Goal: Task Accomplishment & Management: Use online tool/utility

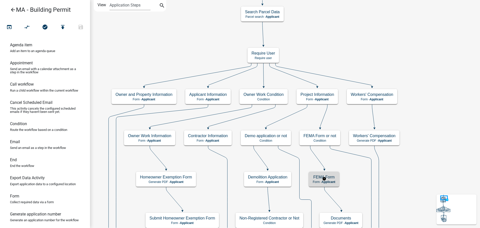
click at [334, 183] on span "Applicant" at bounding box center [329, 182] width 14 height 4
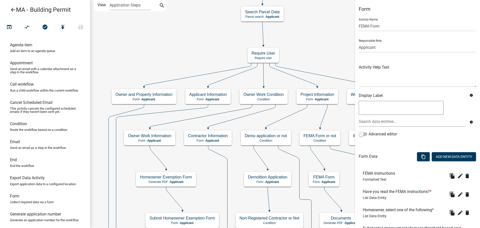
click at [410, 136] on div "Advanced editor" at bounding box center [418, 135] width 118 height 8
click at [412, 135] on div "Advanced editor" at bounding box center [418, 135] width 118 height 8
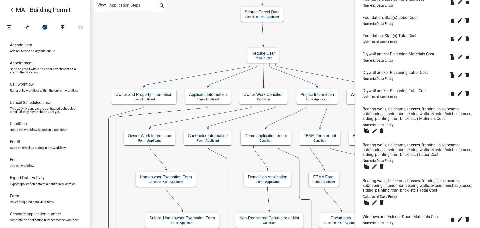
scroll to position [673, 0]
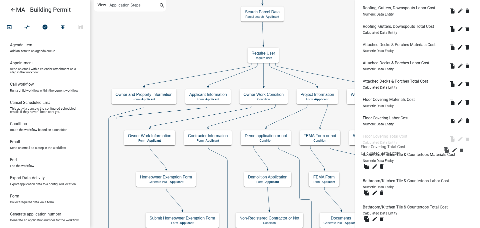
drag, startPoint x: 398, startPoint y: 178, endPoint x: 396, endPoint y: 147, distance: 31.1
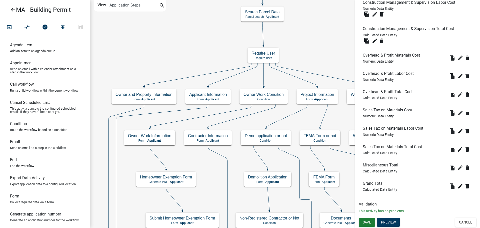
scroll to position [2485, 0]
click at [364, 221] on span "Save" at bounding box center [367, 222] width 8 height 4
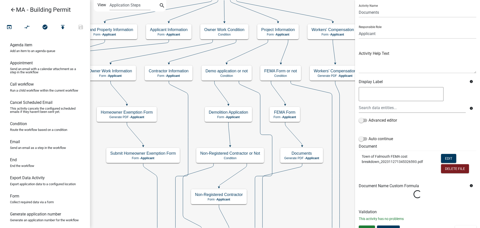
scroll to position [21, 0]
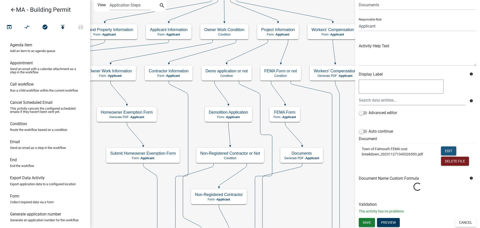
click at [442, 149] on button "Edit" at bounding box center [448, 150] width 15 height 9
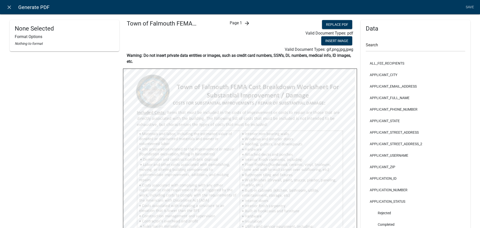
click at [244, 22] on icon "arrow_forward" at bounding box center [247, 23] width 6 height 6
click at [243, 22] on span "Page 2" at bounding box center [240, 23] width 12 height 5
click at [249, 23] on icon "arrow_forward" at bounding box center [251, 23] width 6 height 6
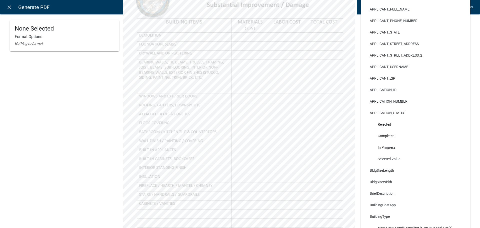
scroll to position [100, 0]
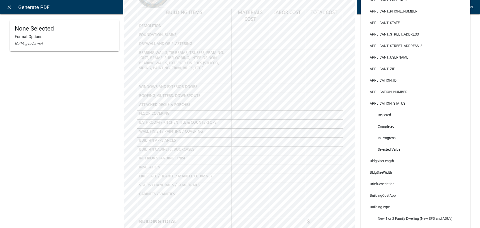
select select
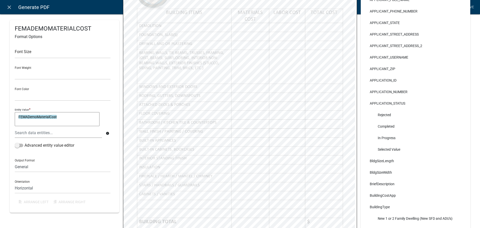
select select
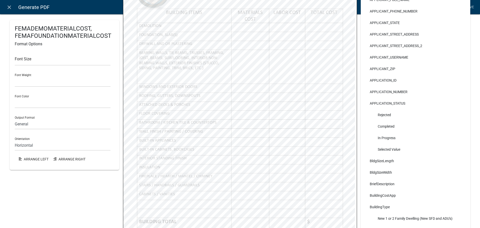
select select
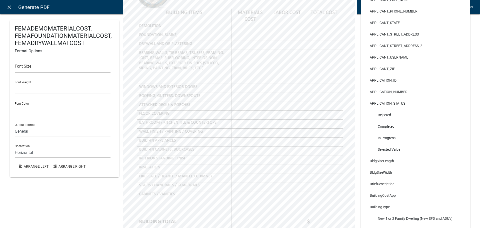
select select
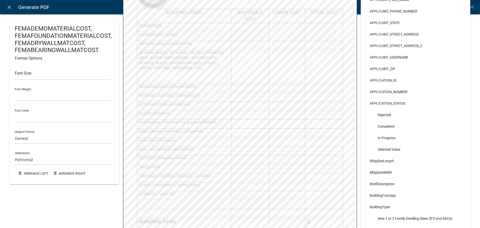
select select
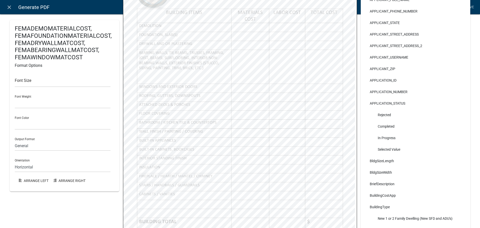
select select
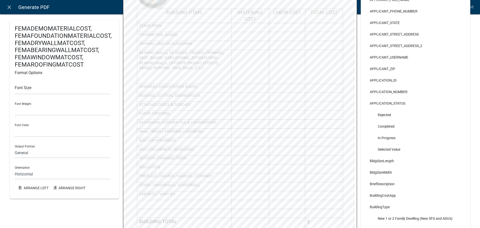
select select
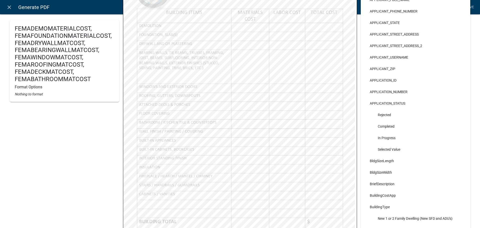
select select
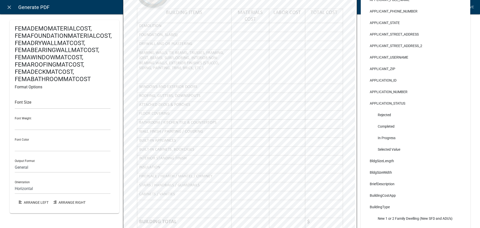
select select
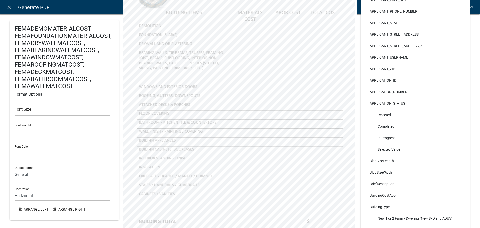
select select
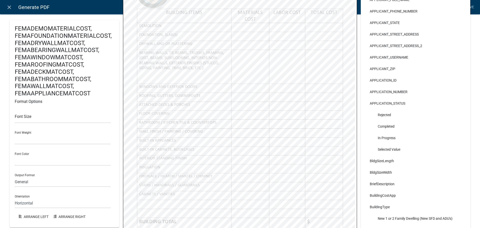
select select
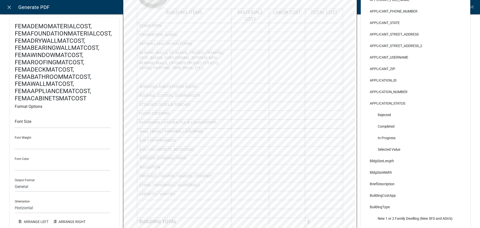
select select
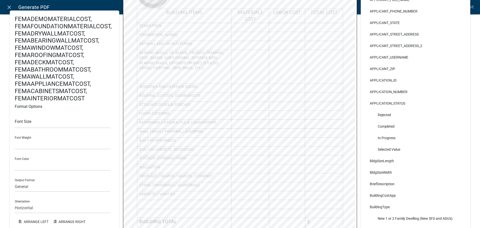
select select
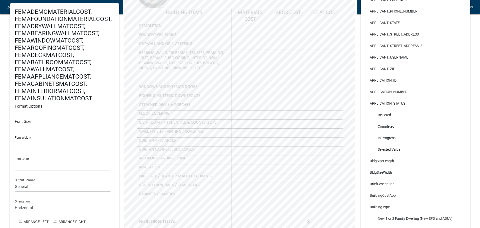
select select
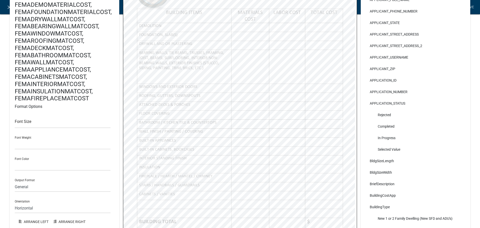
select select
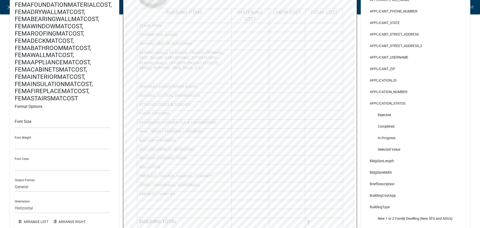
select select
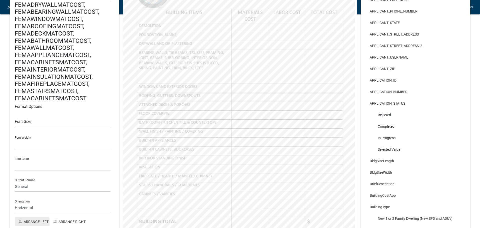
click at [33, 221] on button "Arrange Left" at bounding box center [32, 221] width 35 height 9
select select
click at [28, 221] on button "Arrange Left" at bounding box center [32, 221] width 35 height 9
select select
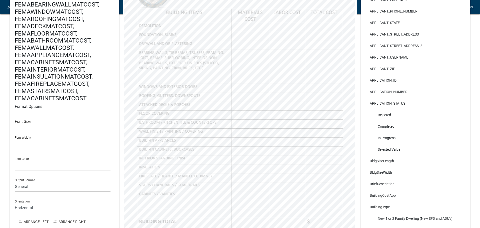
select select
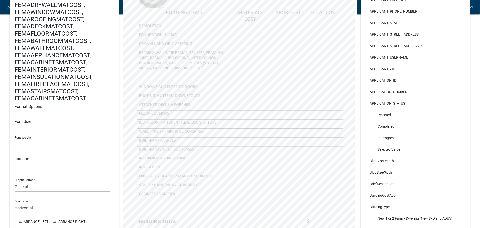
select select
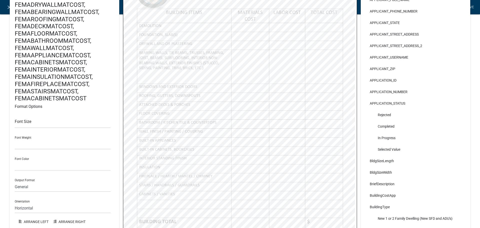
select select
click at [34, 220] on button "Arrange Left" at bounding box center [32, 221] width 35 height 9
select select
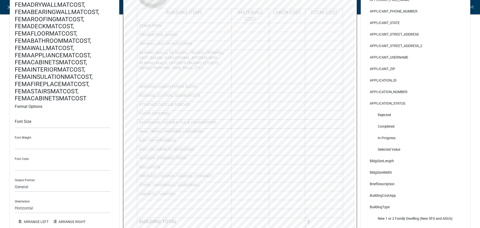
select select
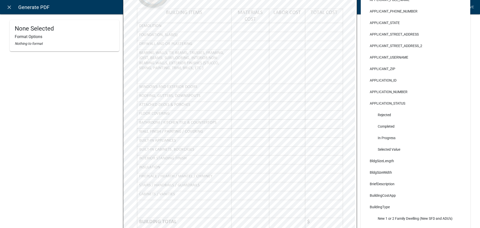
select select
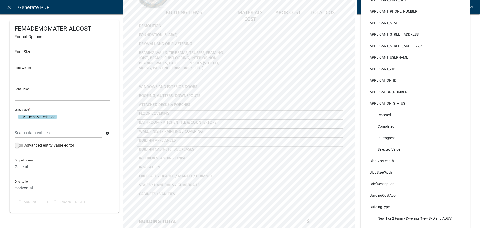
select select
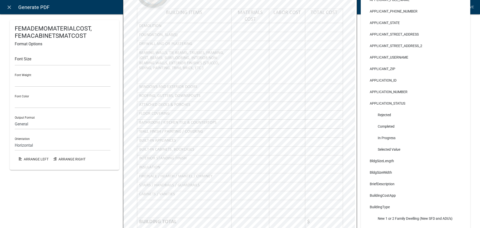
select select
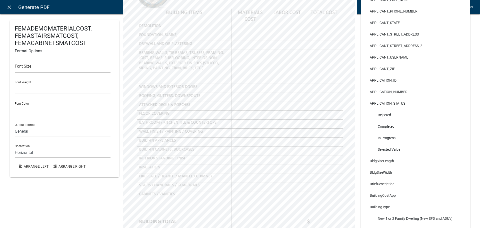
select select
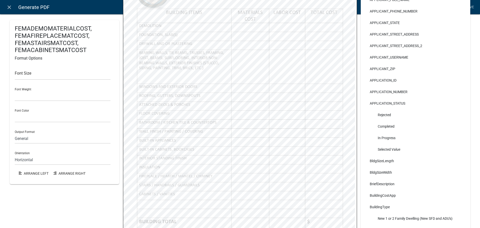
select select
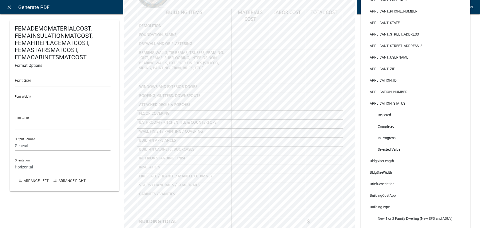
select select
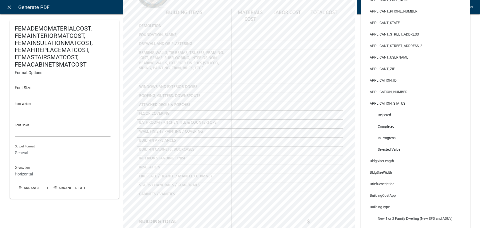
select select
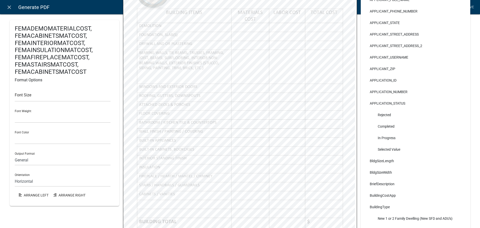
select select
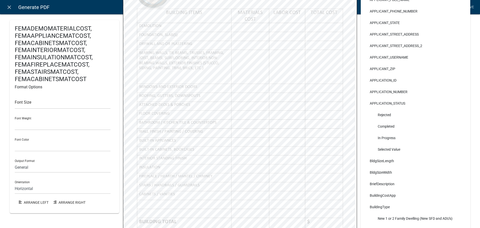
select select
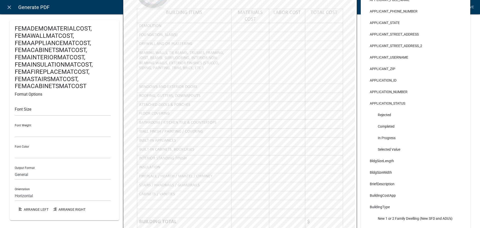
select select
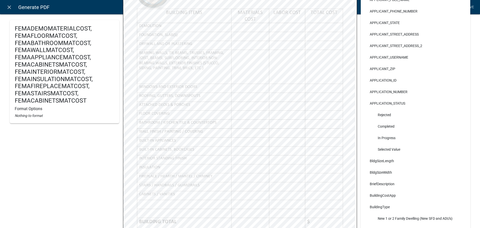
select select
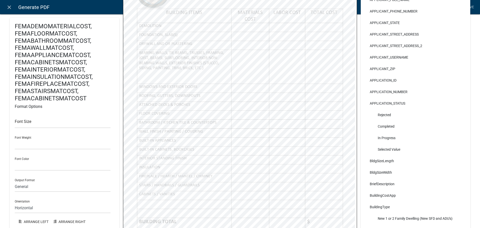
select select
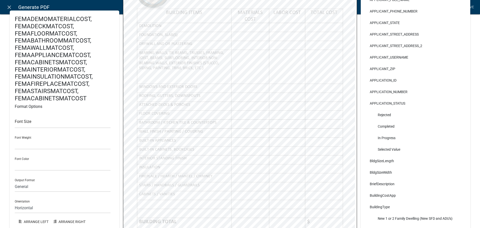
select select
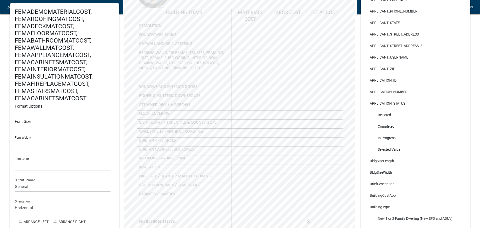
select select
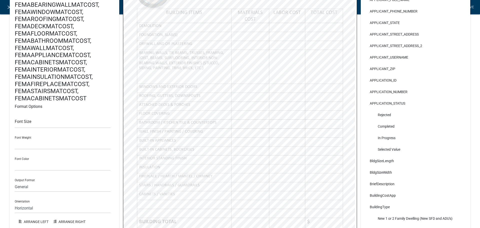
select select
click at [40, 223] on button "Arrange Left" at bounding box center [32, 221] width 35 height 9
select select
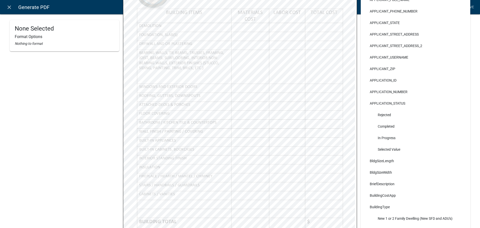
select select
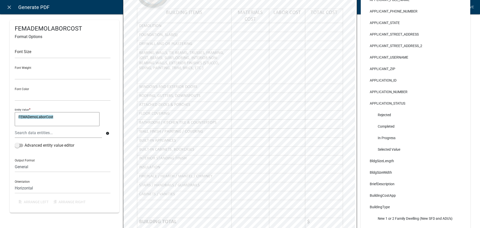
select select
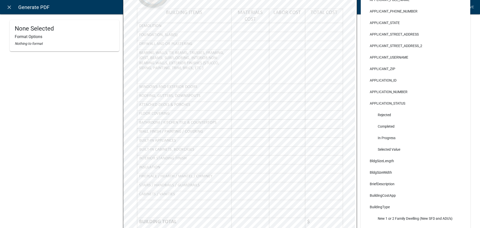
select select
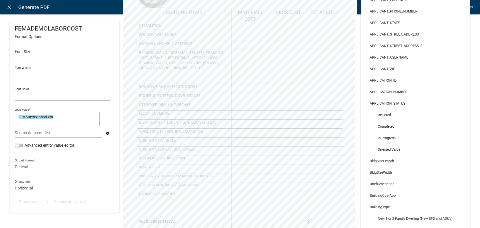
select select
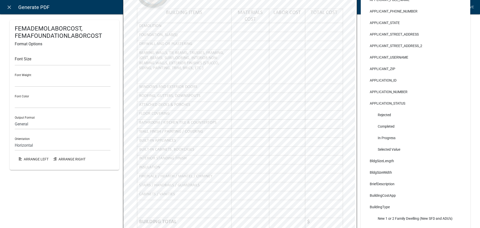
select select
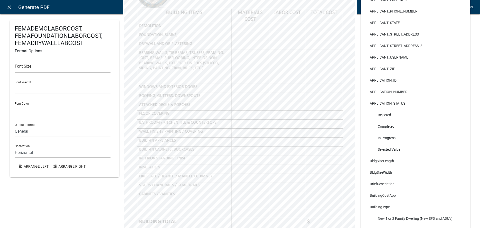
select select
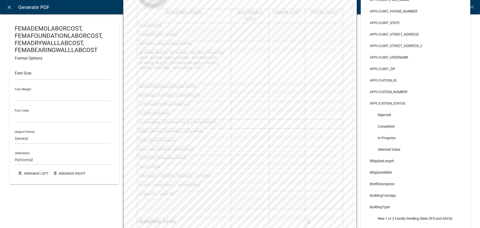
select select
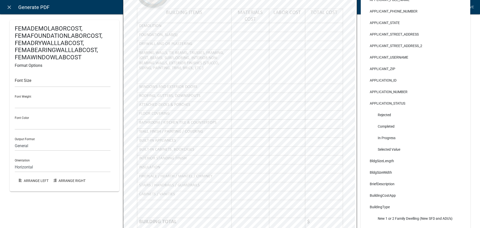
select select
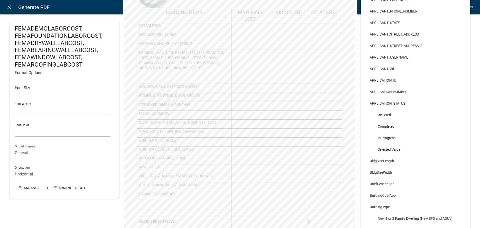
select select
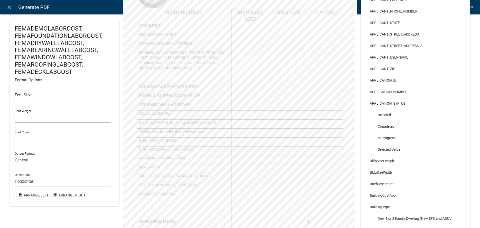
select select
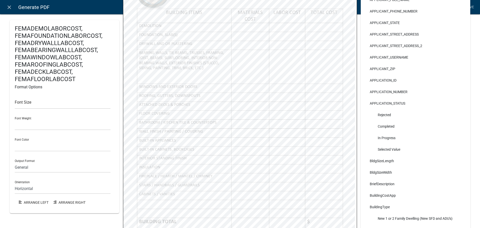
select select
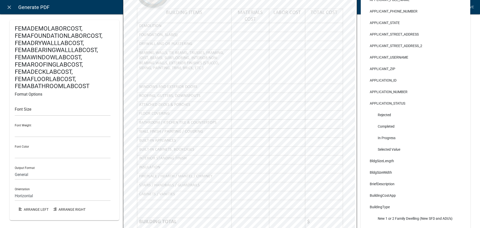
select select
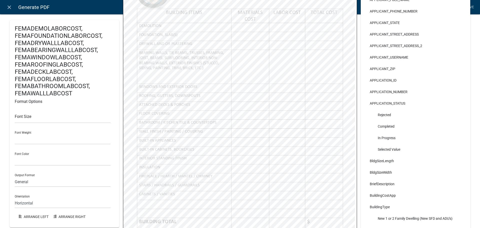
select select
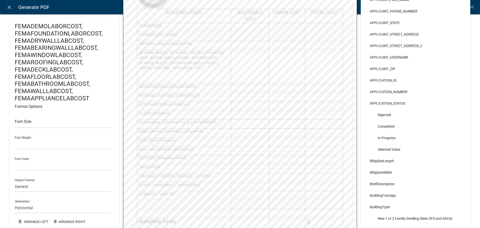
select select
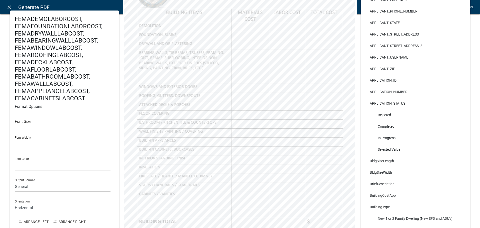
select select
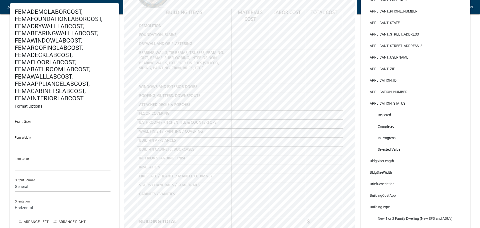
select select
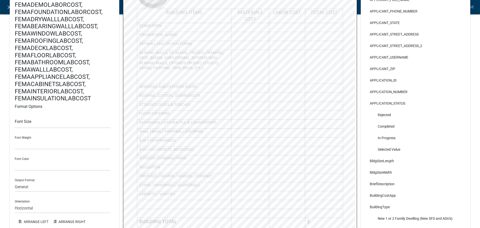
select select
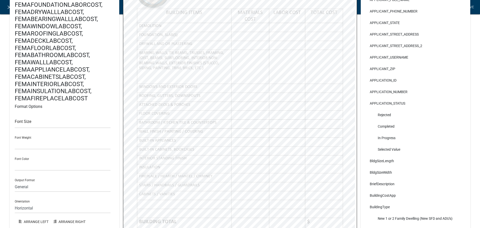
select select
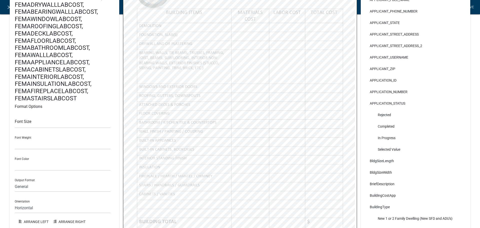
select select
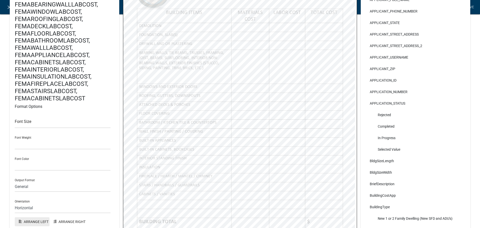
click at [32, 222] on button "Arrange Left" at bounding box center [32, 221] width 35 height 9
select select
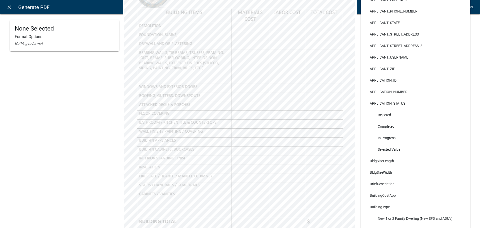
select select
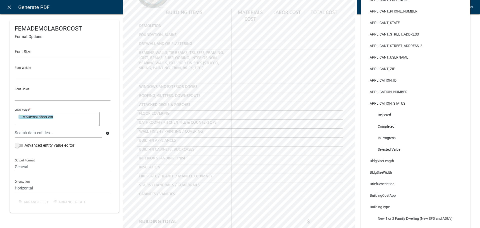
select select
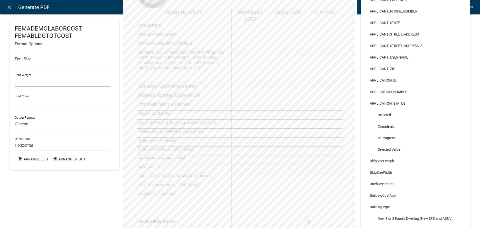
select select
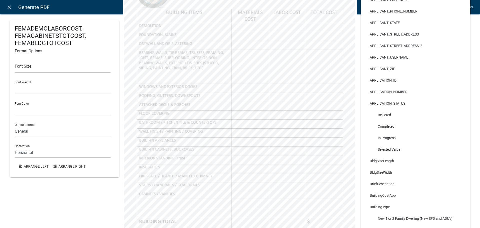
select select
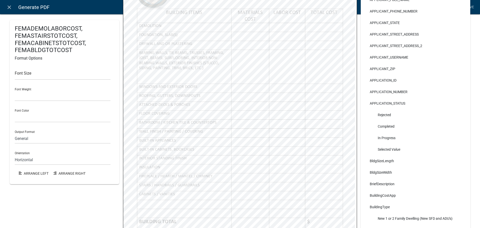
select select
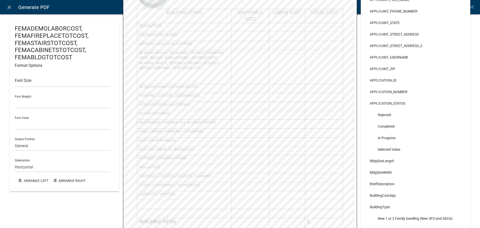
select select
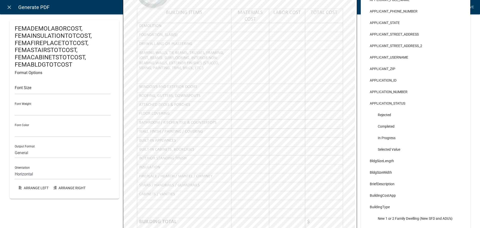
select select
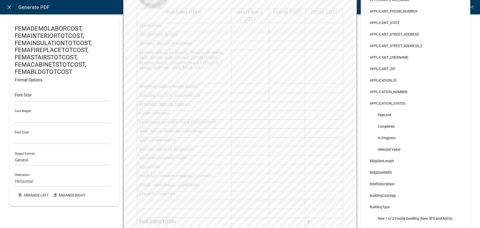
select select
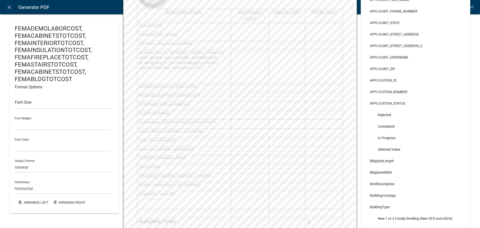
select select
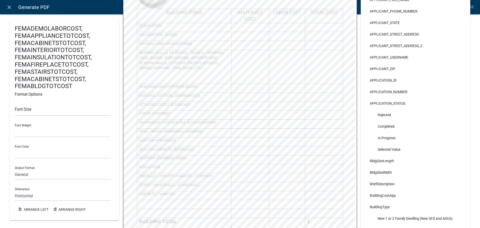
select select
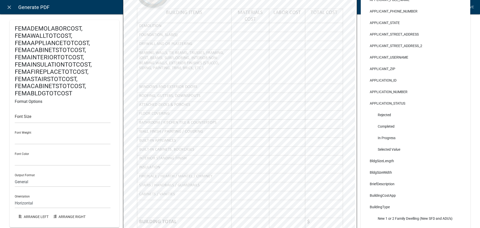
select select
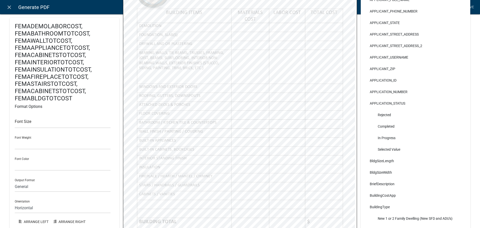
select select
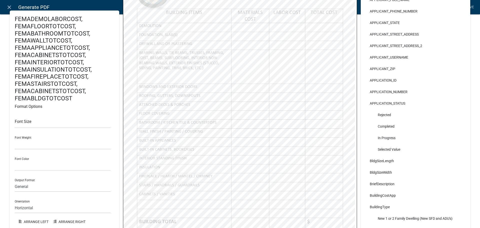
select select
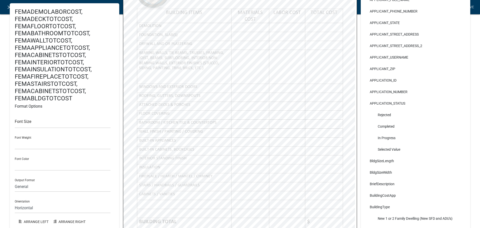
select select
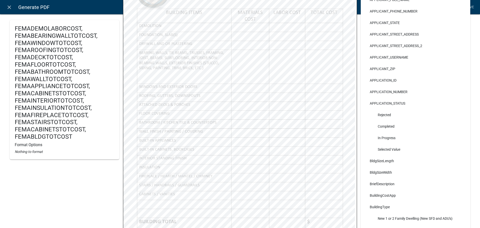
select select
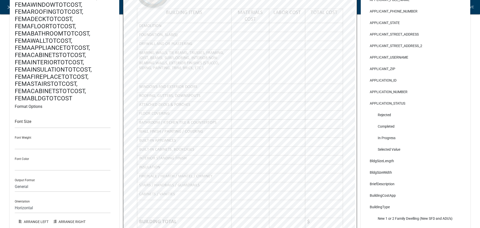
select select
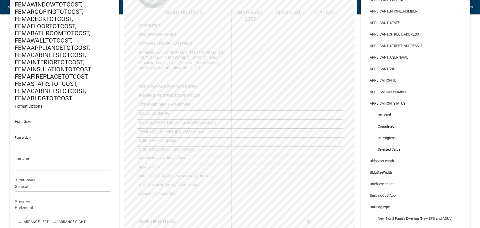
select select
click at [38, 220] on button "Arrange Left" at bounding box center [32, 221] width 35 height 9
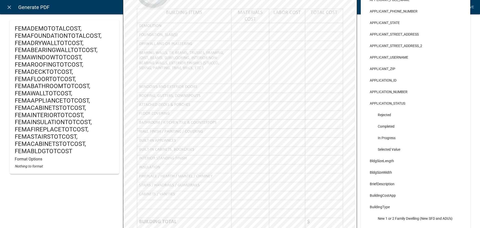
select select
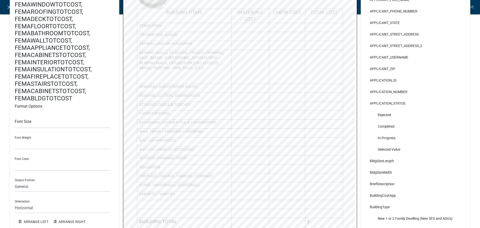
select select
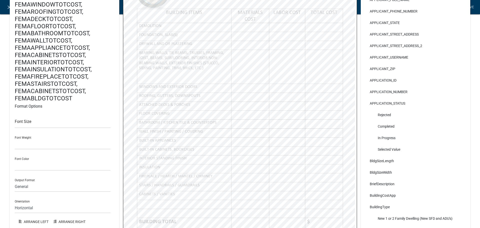
select select
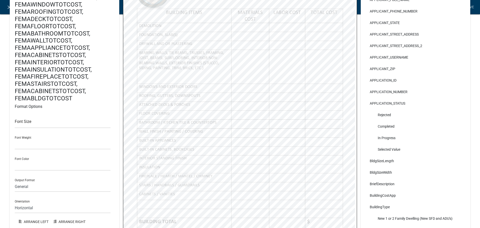
select select
click at [357, 140] on div "FEMABEARINGWALLTOTCOST, FEMAWINDOWTOTCOST, FEMAROOFINGTOTCOST, FEMADECKTOTCOST,…" at bounding box center [240, 101] width 468 height 362
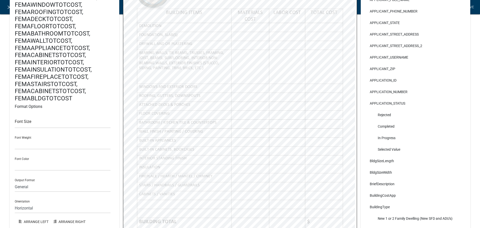
select select
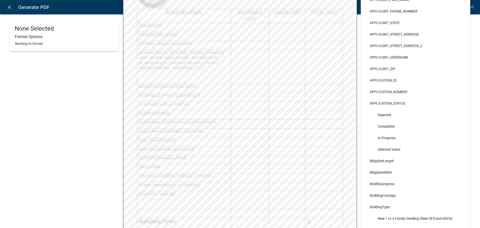
select select
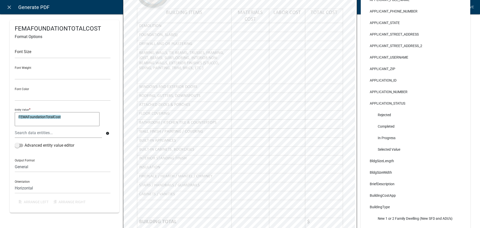
select select
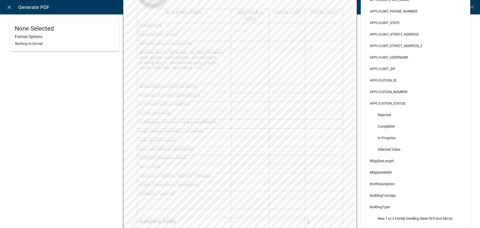
select select
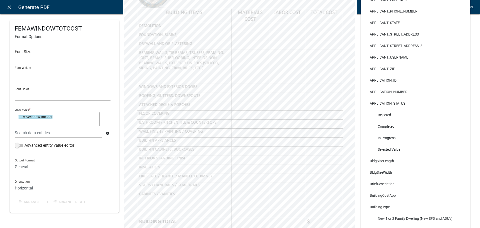
select select
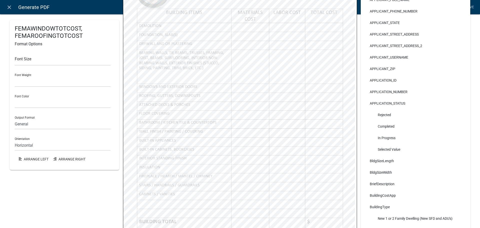
select select
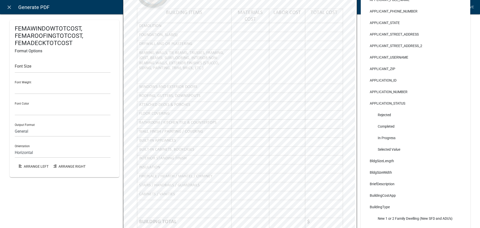
select select
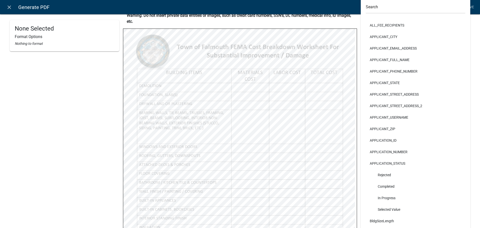
scroll to position [0, 0]
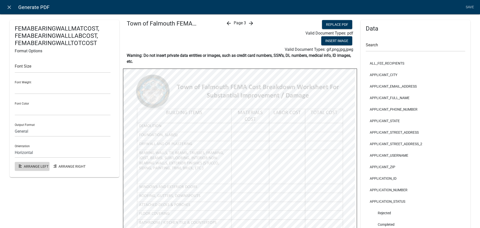
click at [43, 167] on button "Arrange Left" at bounding box center [32, 166] width 35 height 9
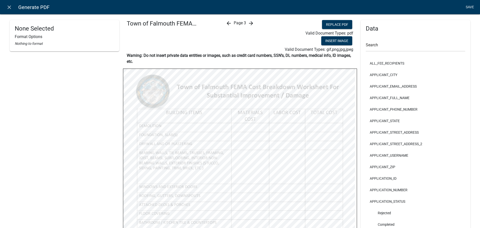
click at [465, 8] on link "Save" at bounding box center [470, 8] width 13 height 10
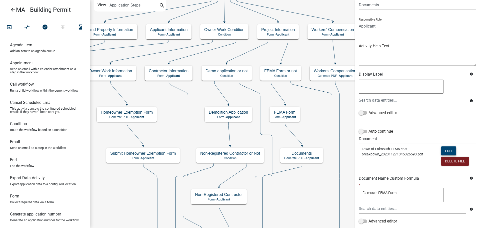
click at [448, 149] on button "Edit" at bounding box center [448, 150] width 15 height 9
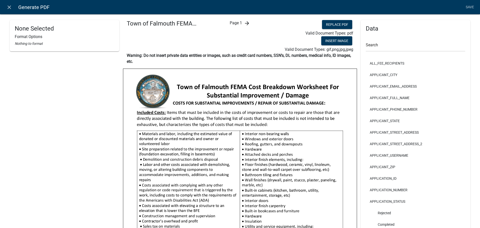
click at [247, 24] on icon "arrow_forward" at bounding box center [247, 23] width 6 height 6
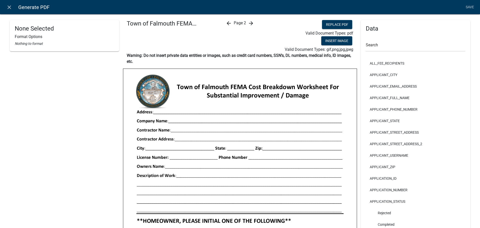
click at [248, 26] on icon "arrow_forward" at bounding box center [251, 23] width 6 height 6
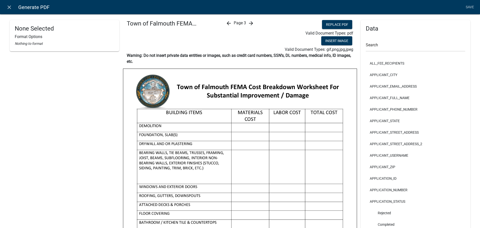
click at [250, 22] on icon "arrow_forward" at bounding box center [251, 23] width 6 height 6
click at [11, 9] on icon "close" at bounding box center [9, 7] width 6 height 6
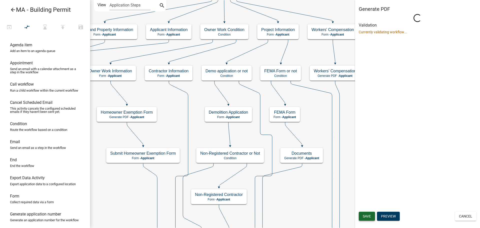
click at [370, 218] on span "Save" at bounding box center [367, 216] width 8 height 4
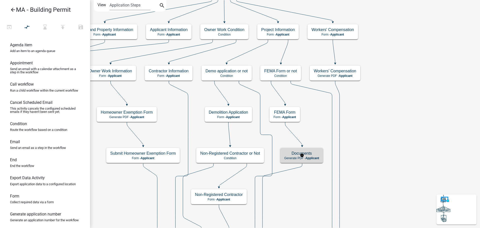
click at [311, 156] on div "Documents Generate PDF - Applicant" at bounding box center [301, 155] width 43 height 15
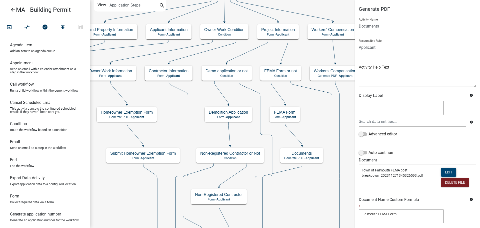
click at [451, 169] on button "Edit" at bounding box center [448, 172] width 15 height 9
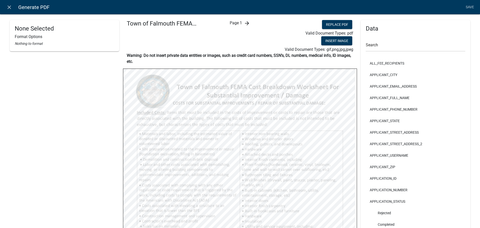
click at [244, 26] on icon "arrow_forward" at bounding box center [247, 23] width 6 height 6
click at [248, 22] on icon "arrow_forward" at bounding box center [251, 23] width 6 height 6
click at [252, 24] on icon "arrow_forward" at bounding box center [251, 23] width 6 height 6
click at [392, 47] on input "text" at bounding box center [416, 46] width 100 height 10
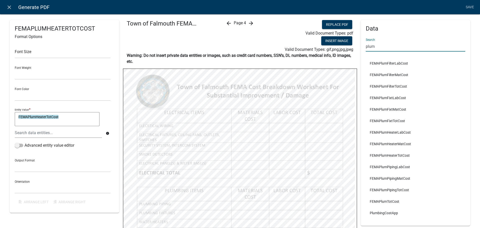
click at [378, 46] on input "plum" at bounding box center [416, 46] width 100 height 10
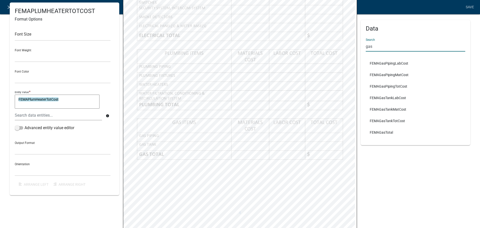
scroll to position [150, 0]
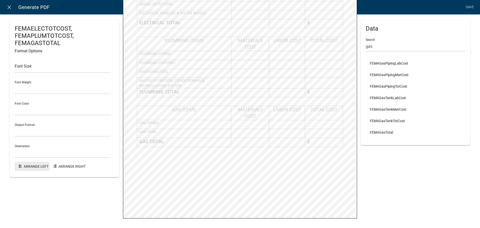
click at [19, 164] on button "Arrange Left" at bounding box center [32, 166] width 35 height 9
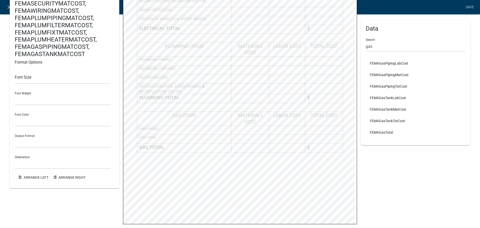
scroll to position [90, 0]
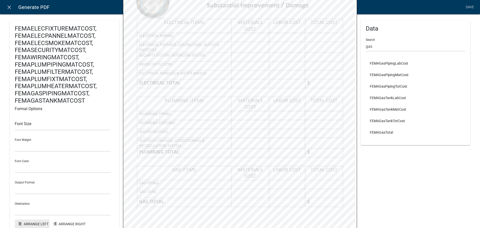
click at [37, 225] on button "Arrange Left" at bounding box center [32, 223] width 35 height 9
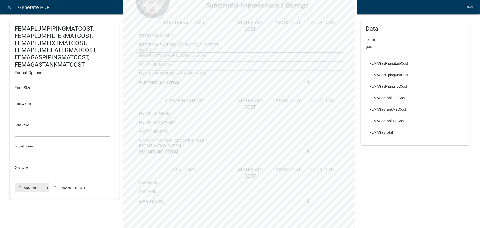
click at [39, 188] on button "Arrange Left" at bounding box center [32, 187] width 35 height 9
click at [37, 186] on button "Arrange Left" at bounding box center [32, 187] width 35 height 9
click at [29, 190] on button "Arrange Left" at bounding box center [32, 187] width 35 height 9
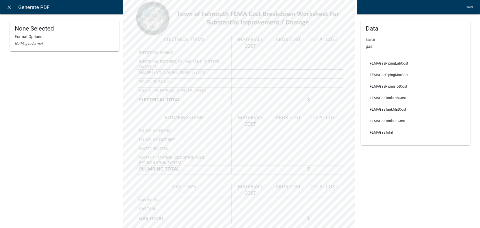
scroll to position [0, 0]
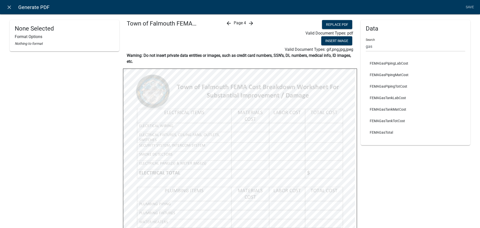
click at [253, 22] on div "arrow_back Page 4 arrow_forward" at bounding box center [240, 36] width 78 height 33
click at [251, 23] on icon "arrow_forward" at bounding box center [251, 23] width 6 height 6
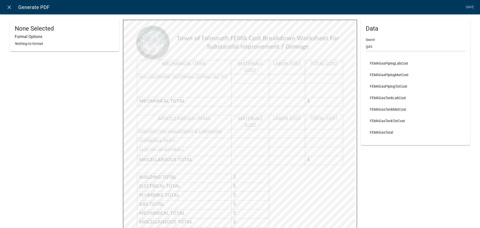
scroll to position [50, 0]
click at [382, 49] on input "gas" at bounding box center [416, 46] width 100 height 10
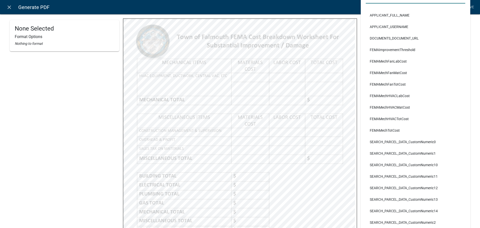
scroll to position [46, 0]
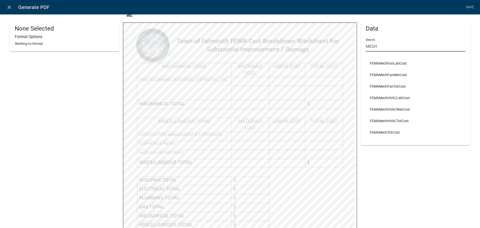
click at [398, 44] on input "MECH" at bounding box center [416, 46] width 100 height 10
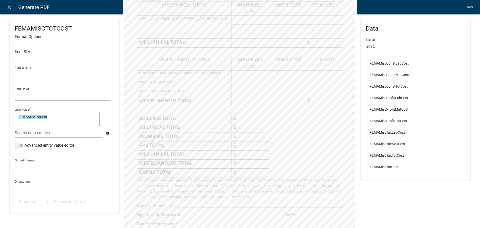
scroll to position [96, 0]
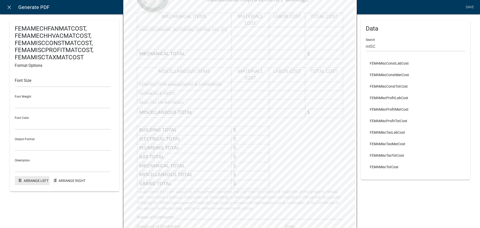
click at [44, 180] on button "Arrange Left" at bounding box center [32, 180] width 35 height 9
click at [32, 181] on button "Arrange Left" at bounding box center [32, 180] width 35 height 9
click at [357, 68] on div "Data Search mISC FEMAMiscConstLabCost FEMAMiscConstMatCost FEMAMiscConstTotCost…" at bounding box center [415, 105] width 117 height 362
click at [31, 181] on button "Arrange Left" at bounding box center [32, 180] width 35 height 9
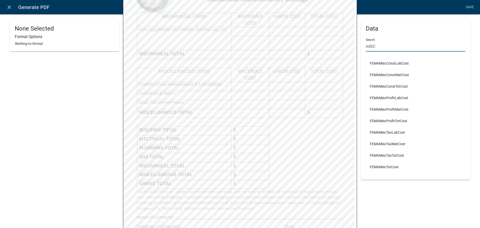
click at [390, 46] on input "mISC" at bounding box center [416, 46] width 100 height 10
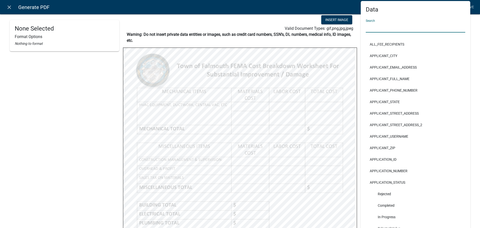
scroll to position [46, 0]
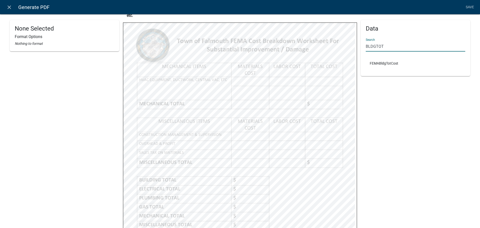
click at [388, 45] on input "BLDGTOT" at bounding box center [416, 46] width 100 height 10
click at [398, 44] on input "ELECTOT" at bounding box center [416, 46] width 100 height 10
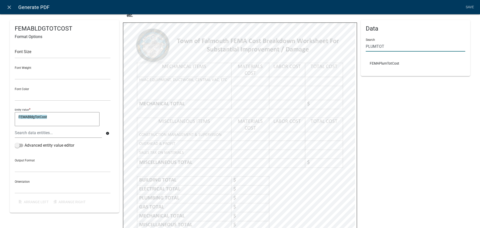
click at [408, 44] on input "PLUMTOT" at bounding box center [416, 46] width 100 height 10
click at [399, 46] on input "GASTOT" at bounding box center [416, 46] width 100 height 10
click at [397, 46] on input "MECHTOT" at bounding box center [416, 46] width 100 height 10
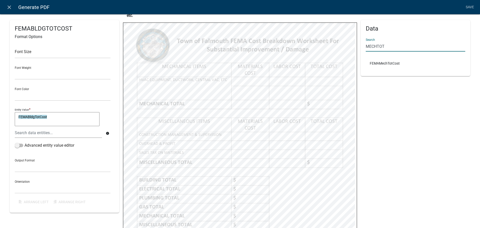
click at [397, 46] on input "MECHTOT" at bounding box center [416, 46] width 100 height 10
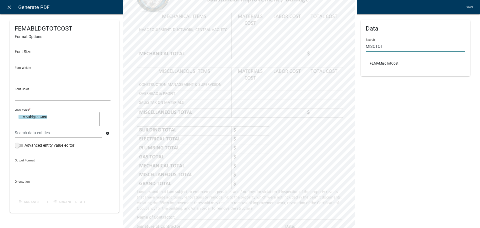
click at [395, 47] on input "MISCTOT" at bounding box center [416, 46] width 100 height 10
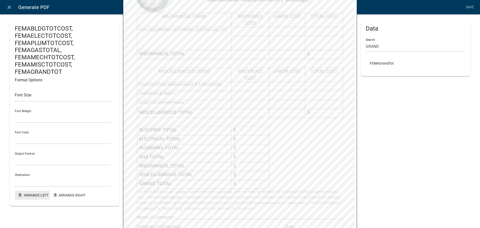
click at [32, 191] on button "Arrange Left" at bounding box center [32, 195] width 35 height 9
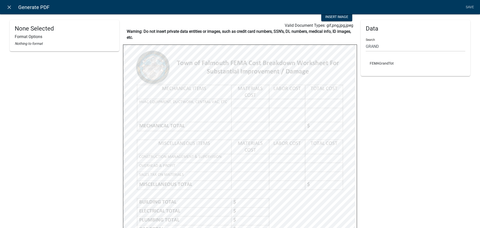
scroll to position [0, 0]
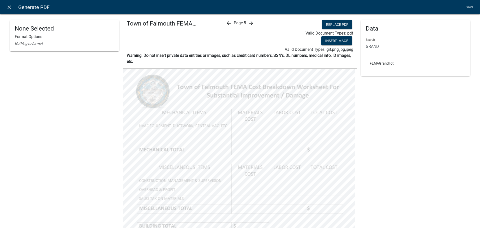
click at [251, 22] on icon "arrow_forward" at bounding box center [251, 23] width 6 height 6
click at [226, 22] on icon "arrow_back" at bounding box center [229, 23] width 6 height 6
click at [467, 7] on link "Save" at bounding box center [470, 8] width 13 height 10
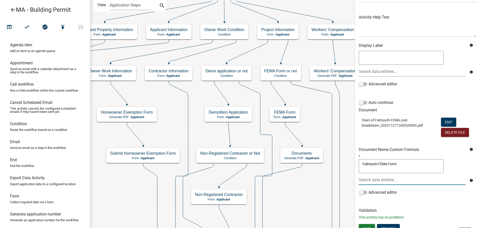
scroll to position [56, 0]
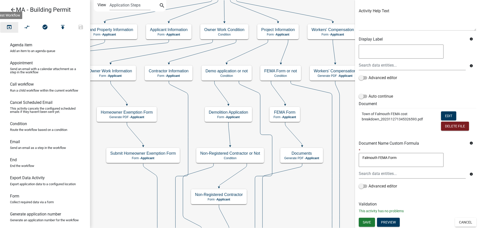
click at [12, 27] on icon "open_in_browser" at bounding box center [9, 27] width 6 height 7
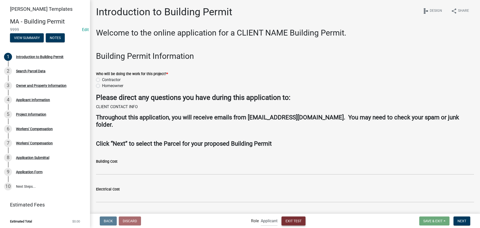
click at [298, 223] on span "Exit Test" at bounding box center [294, 221] width 16 height 4
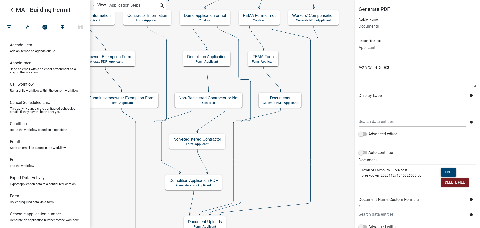
click at [444, 171] on button "Edit" at bounding box center [448, 172] width 15 height 9
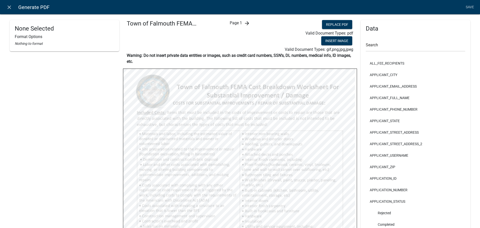
click at [247, 24] on icon "arrow_forward" at bounding box center [247, 23] width 6 height 6
click at [249, 22] on icon "arrow_forward" at bounding box center [251, 23] width 6 height 6
click at [253, 26] on div "arrow_back Page 3 arrow_forward" at bounding box center [240, 36] width 78 height 33
click at [252, 24] on icon "arrow_forward" at bounding box center [251, 23] width 6 height 6
click at [248, 23] on icon "arrow_forward" at bounding box center [251, 23] width 6 height 6
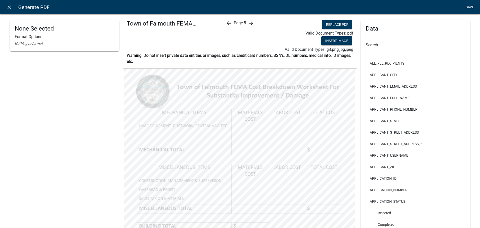
click at [469, 5] on link "Save" at bounding box center [470, 8] width 13 height 10
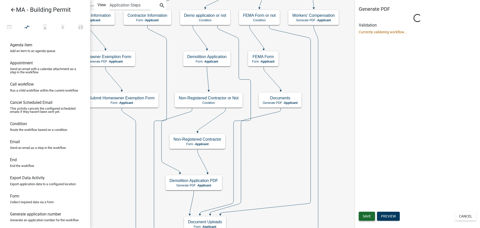
click at [371, 218] on span "Save" at bounding box center [367, 216] width 8 height 4
